Goal: Information Seeking & Learning: Learn about a topic

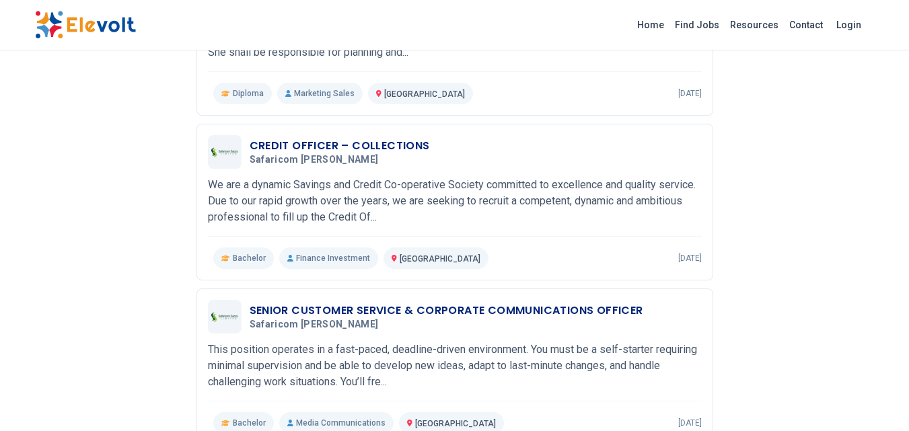
scroll to position [458, 0]
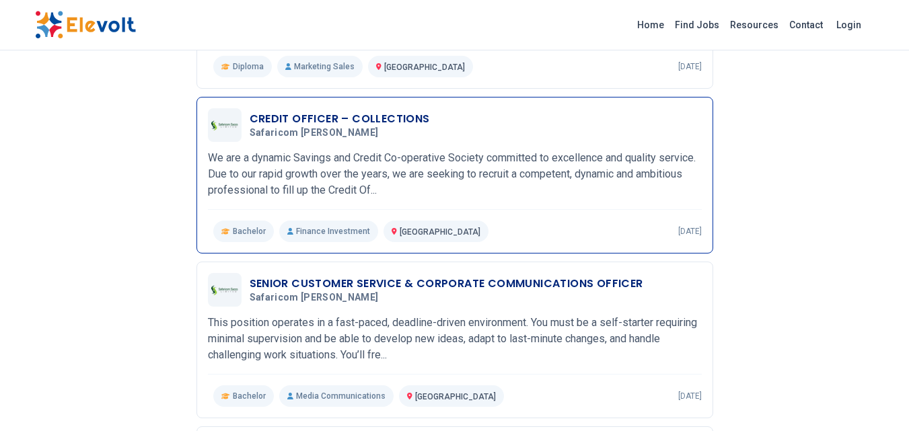
click at [384, 122] on h3 "CREDIT OFFICER – COLLECTIONS" at bounding box center [340, 119] width 180 height 16
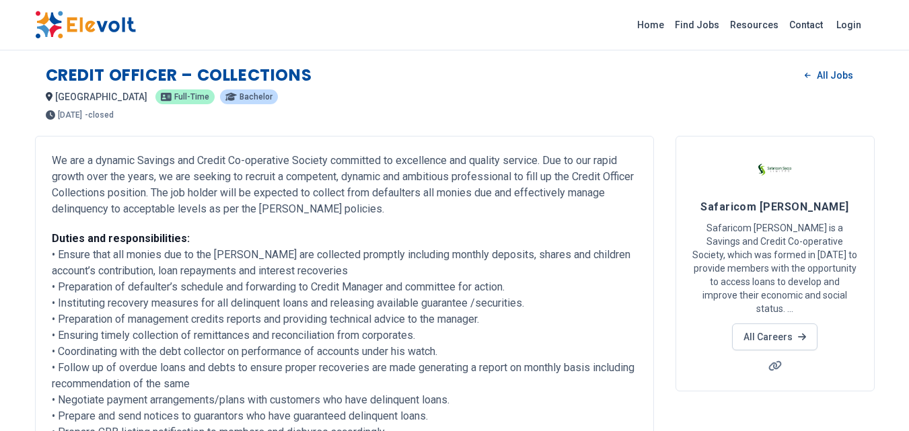
click at [620, 210] on p "We are a dynamic Savings and Credit Co-operative Society committed to excellenc…" at bounding box center [344, 185] width 585 height 65
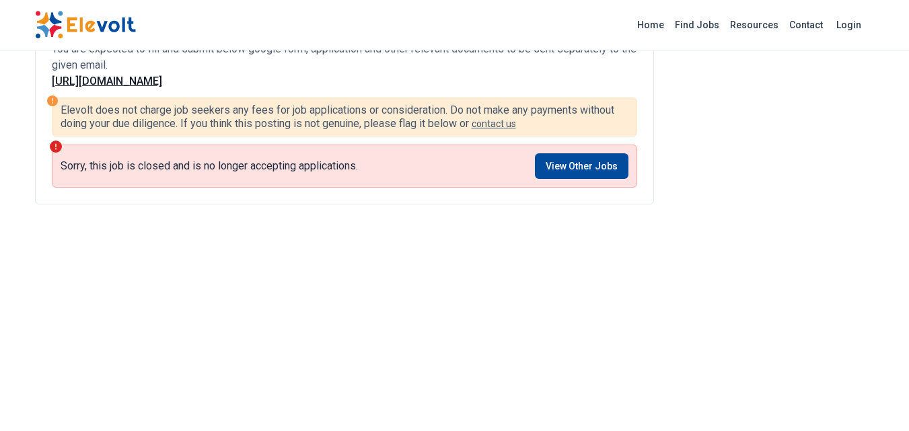
scroll to position [781, 0]
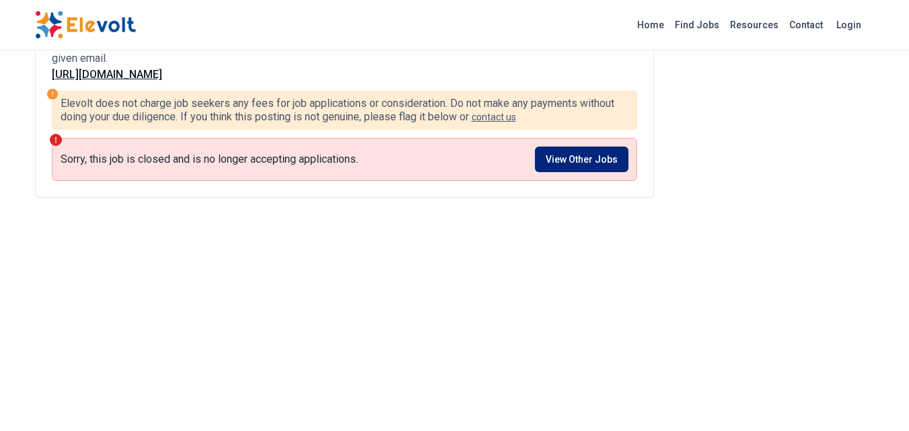
click at [583, 172] on link "View Other Jobs" at bounding box center [582, 160] width 94 height 26
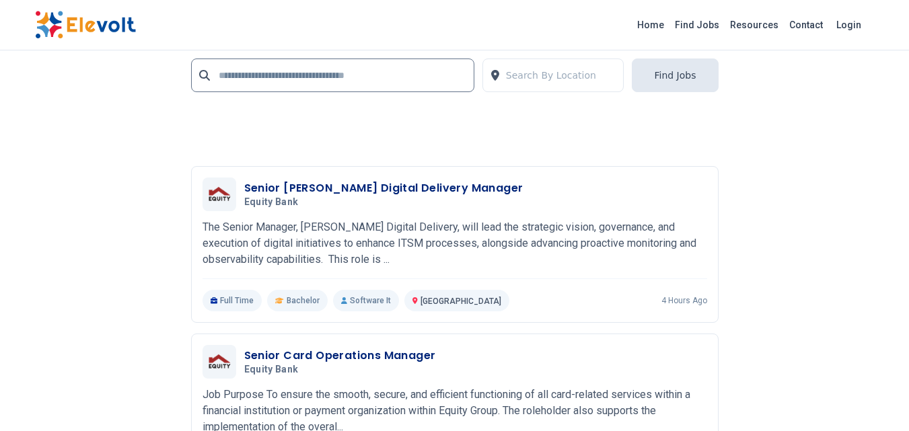
scroll to position [2880, 0]
